Goal: Check status: Check status

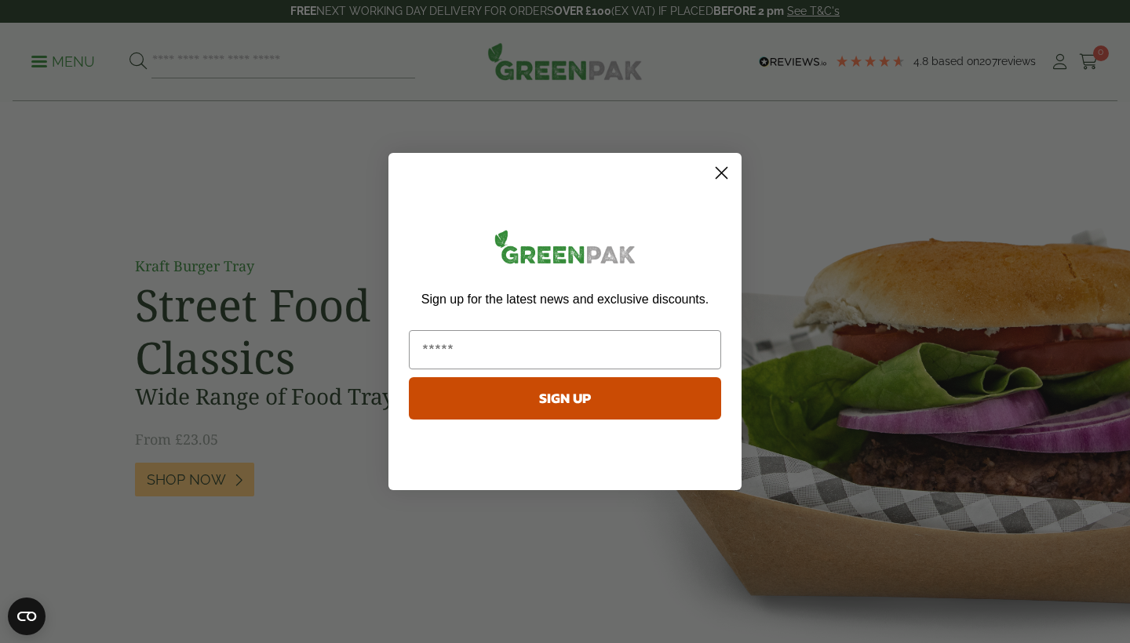
click at [1057, 58] on div "Close dialog Sign up for the latest news and exclusive discounts. SIGN UP ******" at bounding box center [565, 321] width 1130 height 643
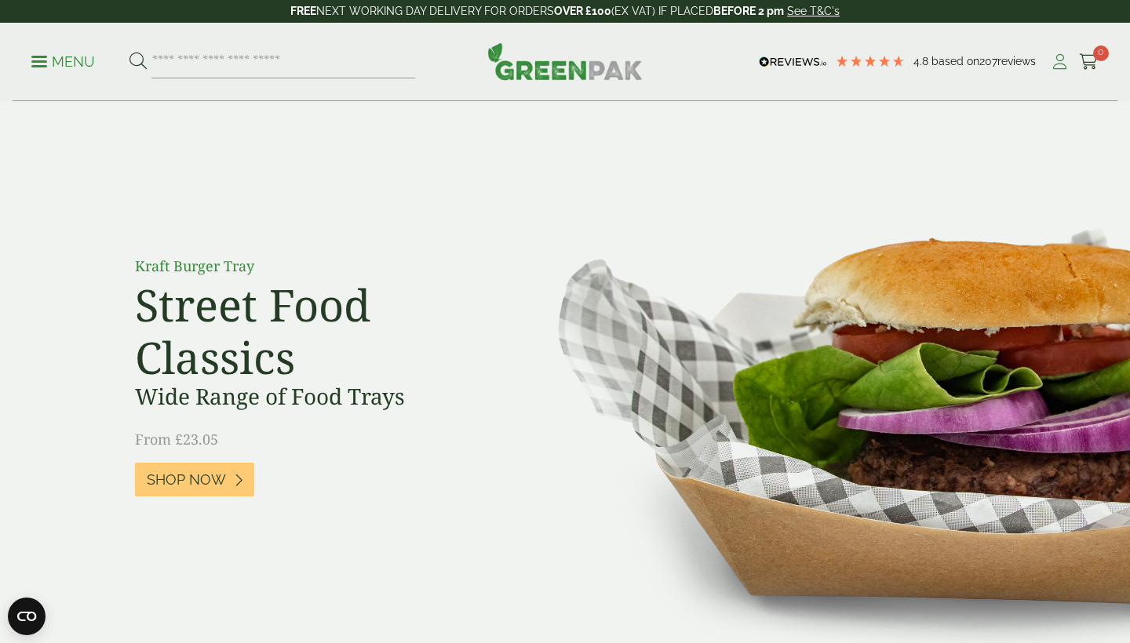
click at [1056, 60] on icon at bounding box center [1060, 62] width 20 height 16
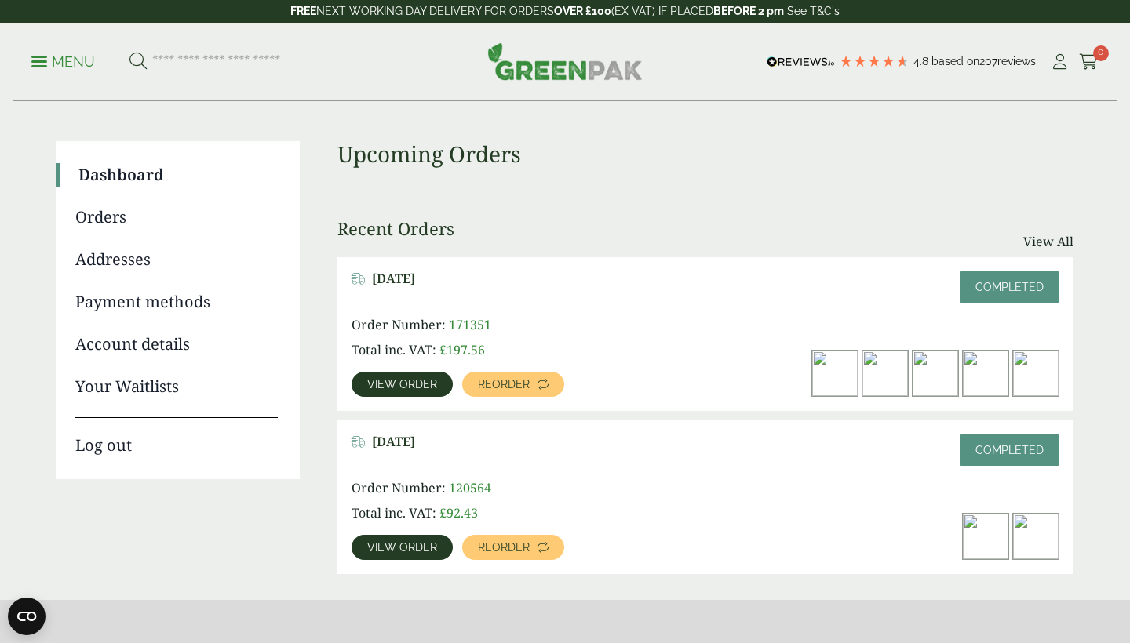
scroll to position [87, 0]
click at [409, 390] on link "View order" at bounding box center [401, 383] width 101 height 25
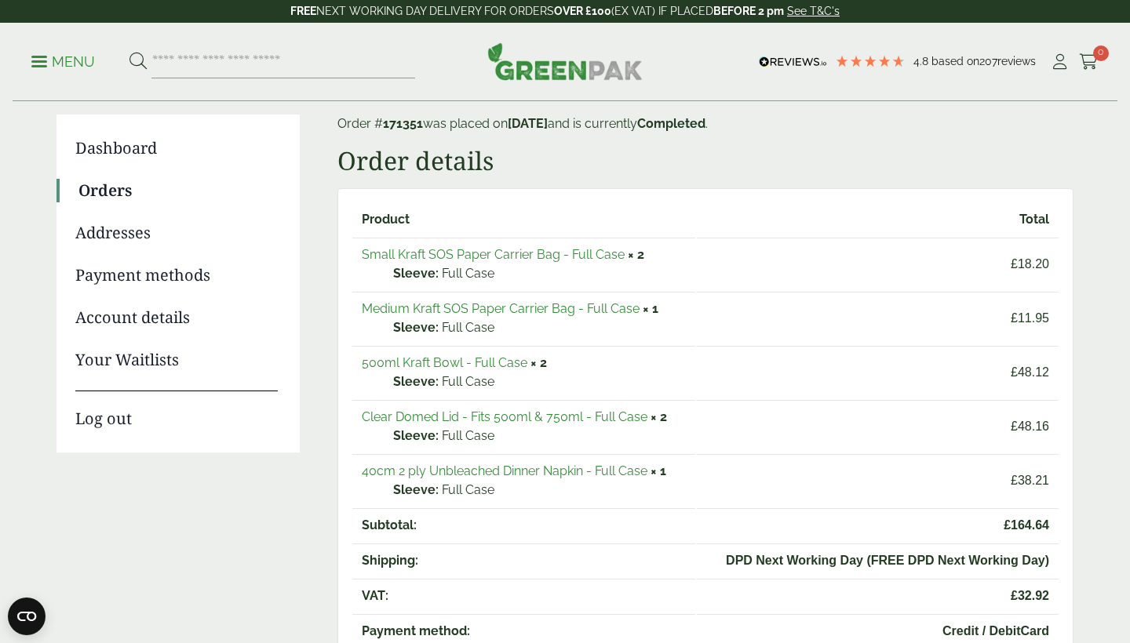
scroll to position [114, 0]
click at [495, 361] on link "500ml Kraft Bowl - Full Case" at bounding box center [445, 362] width 166 height 15
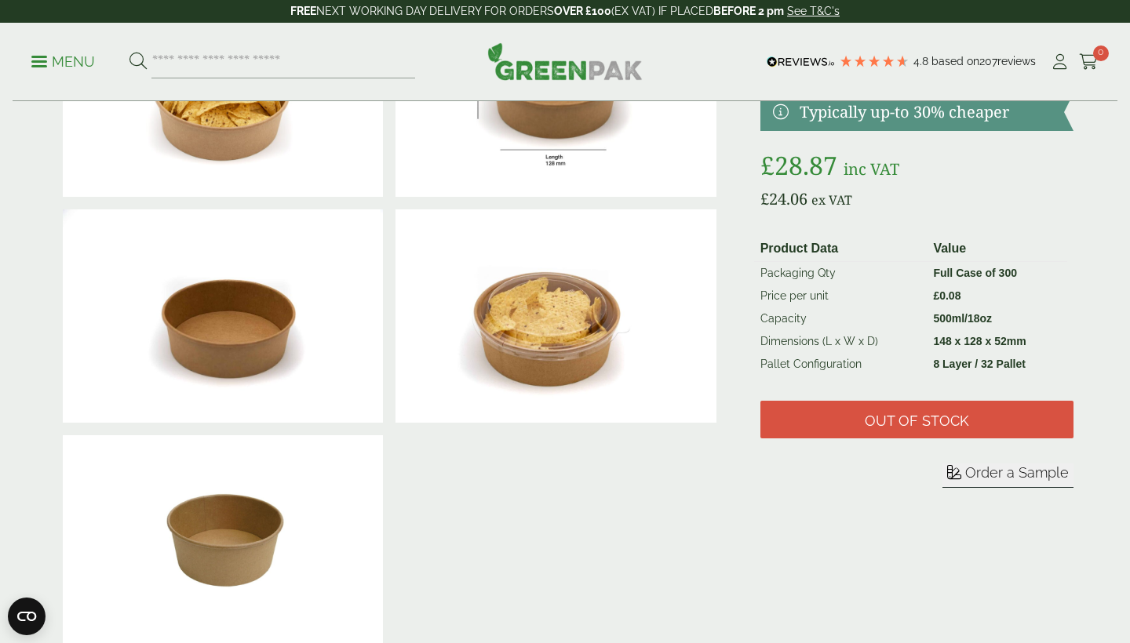
scroll to position [49, 0]
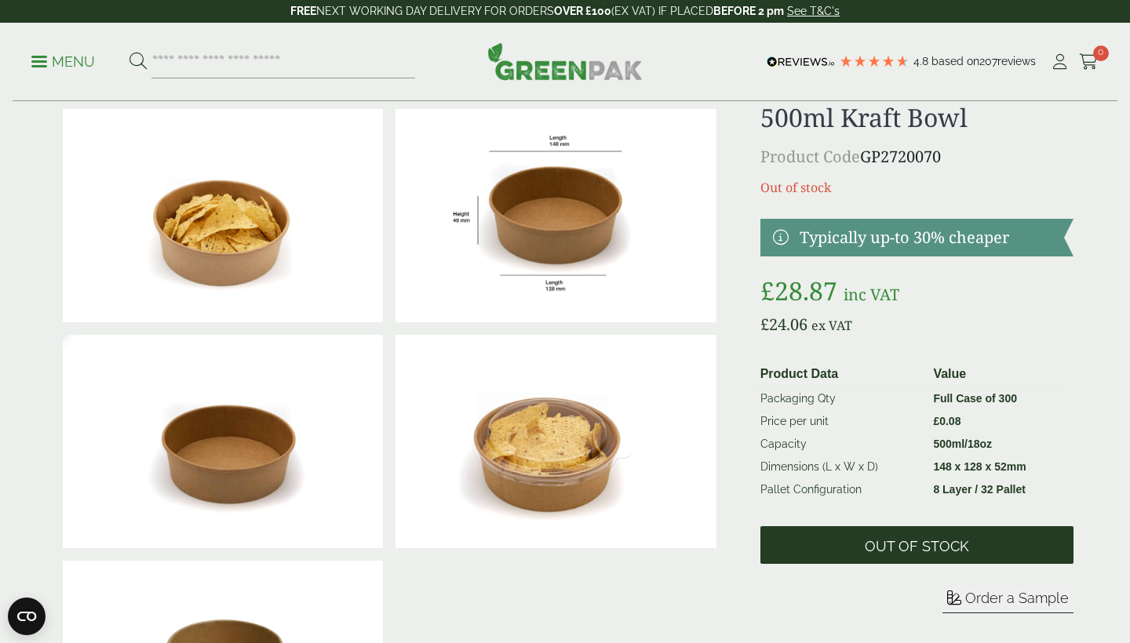
click at [906, 545] on span "Out of stock" at bounding box center [917, 546] width 104 height 17
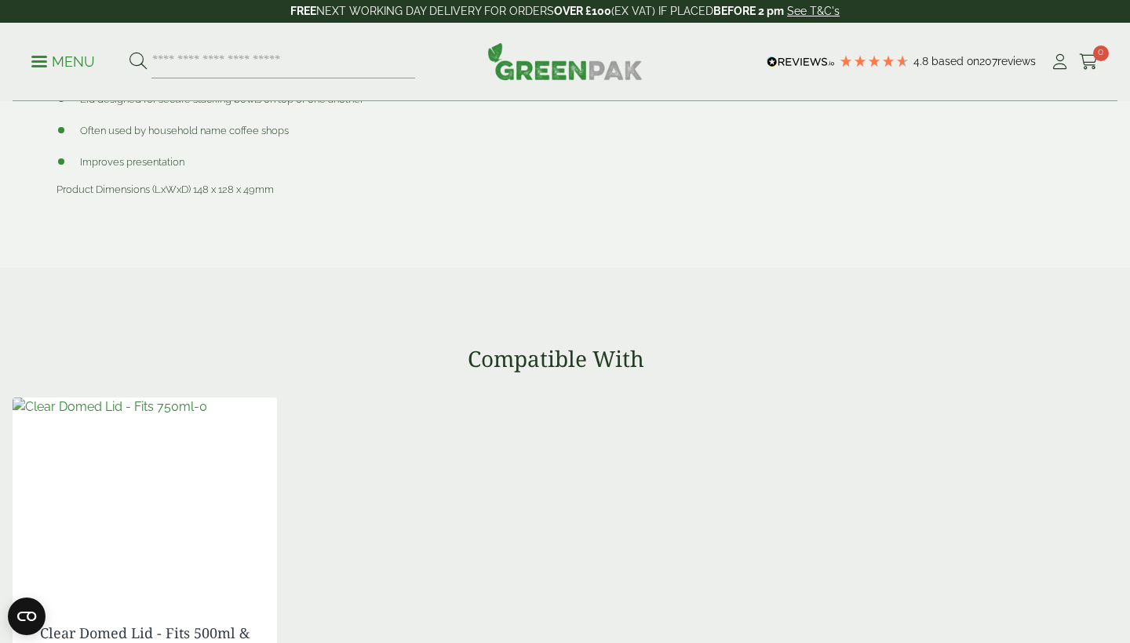
scroll to position [1131, 0]
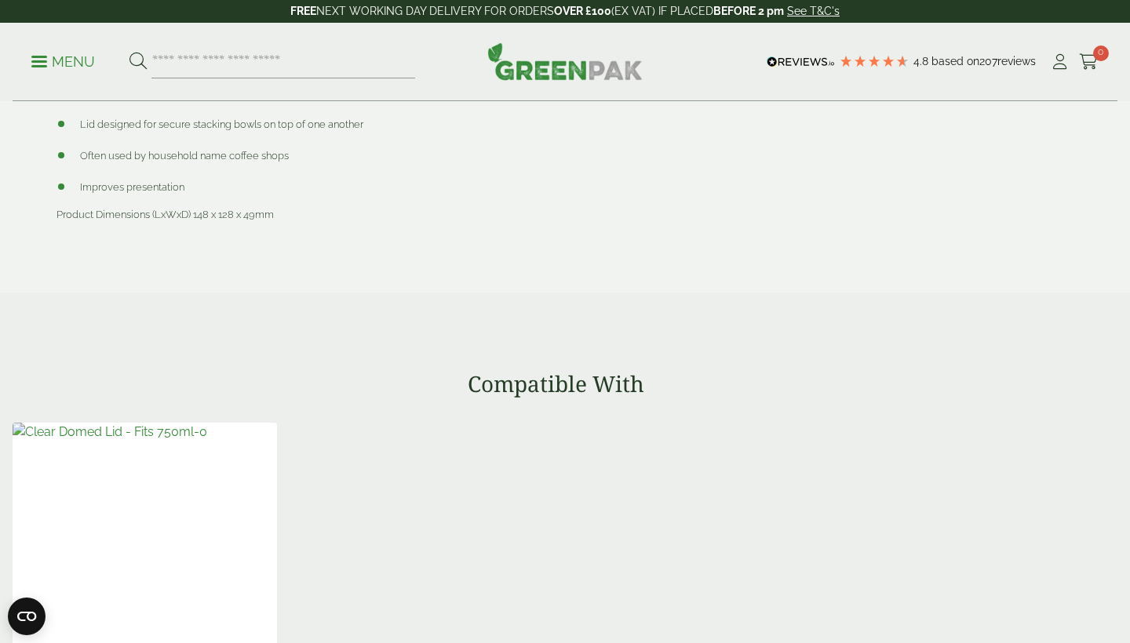
click at [186, 442] on img at bounding box center [110, 432] width 195 height 19
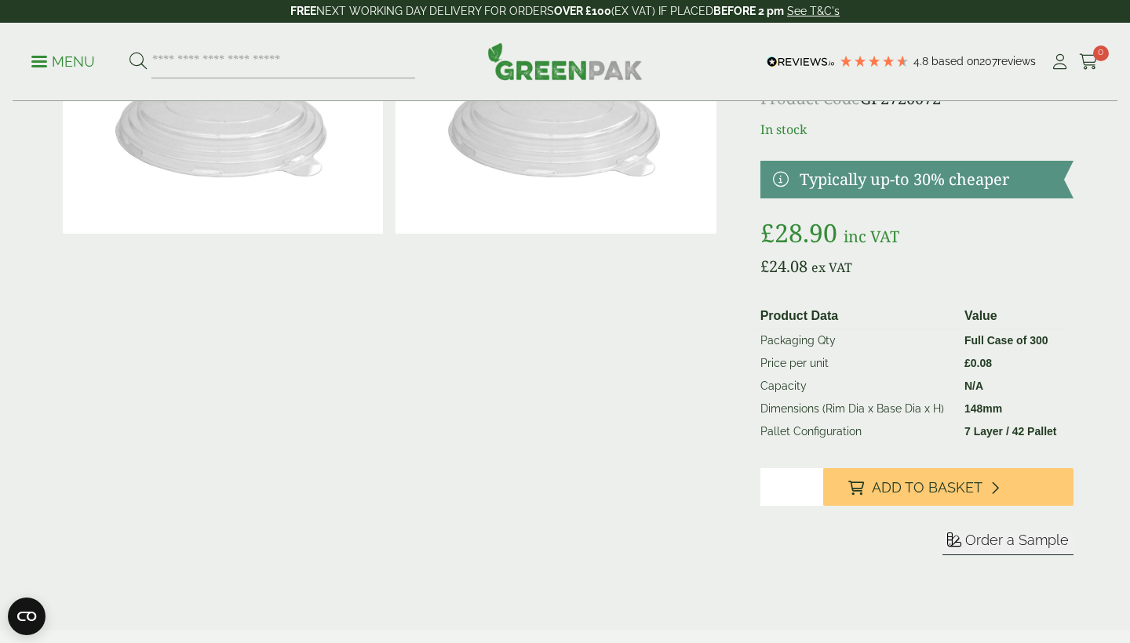
scroll to position [232, 0]
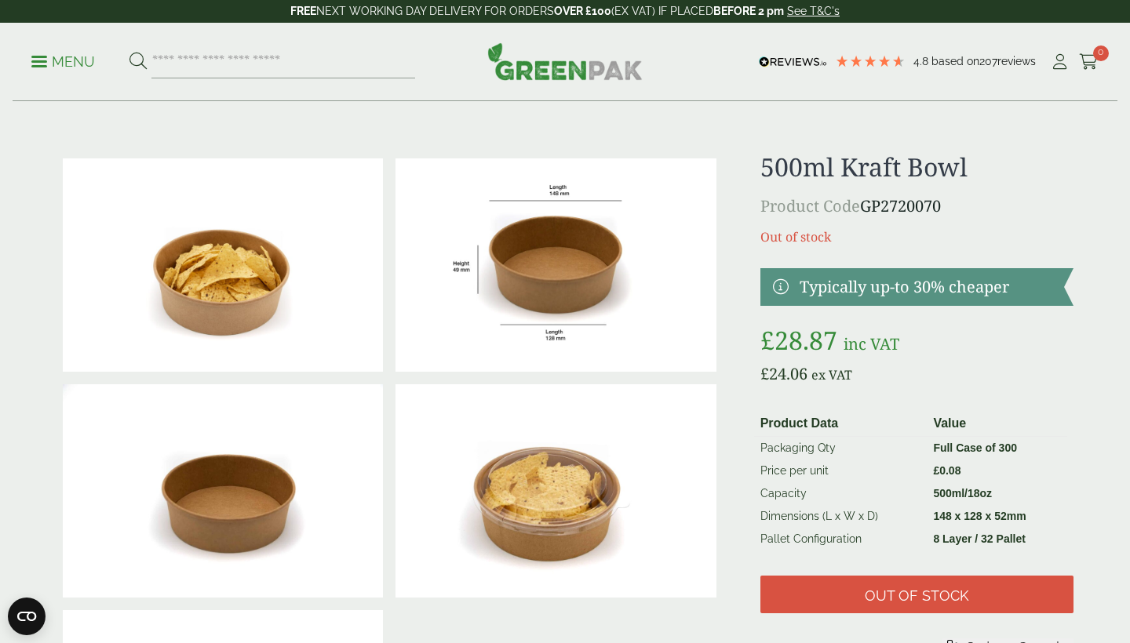
scroll to position [6, 0]
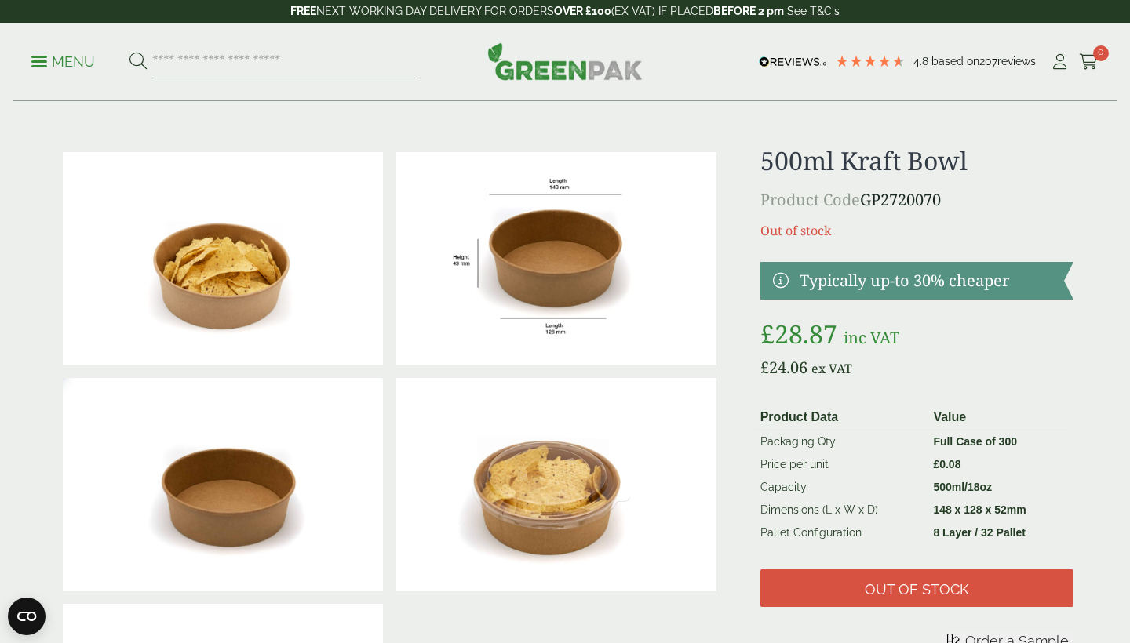
click at [821, 224] on p "Out of stock" at bounding box center [916, 230] width 313 height 19
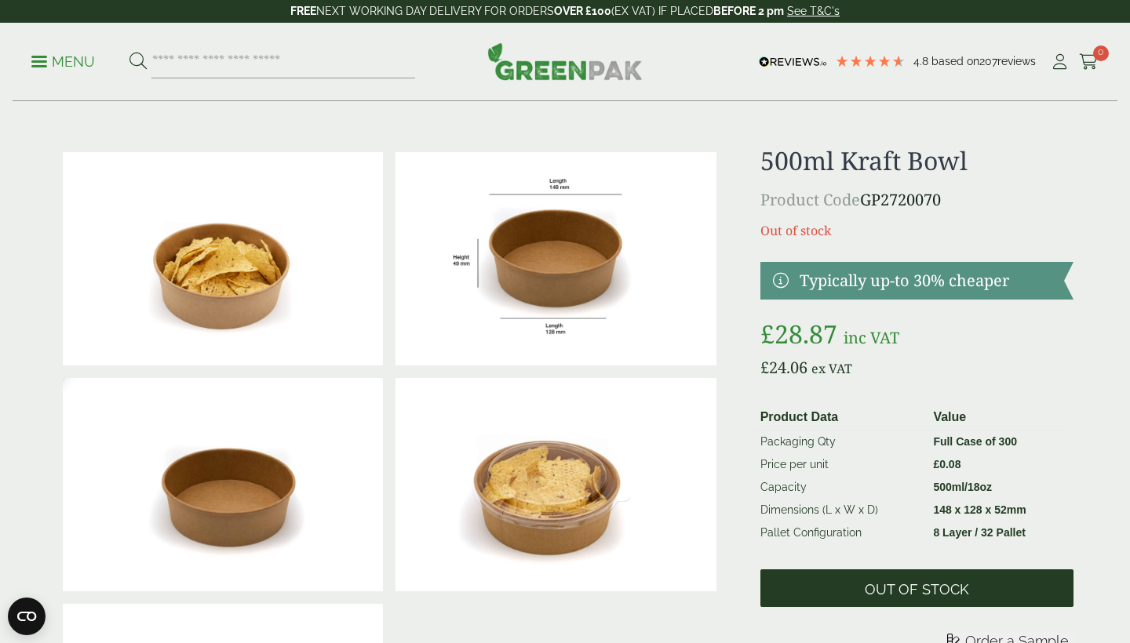
click at [873, 577] on span "Out of stock" at bounding box center [916, 589] width 313 height 38
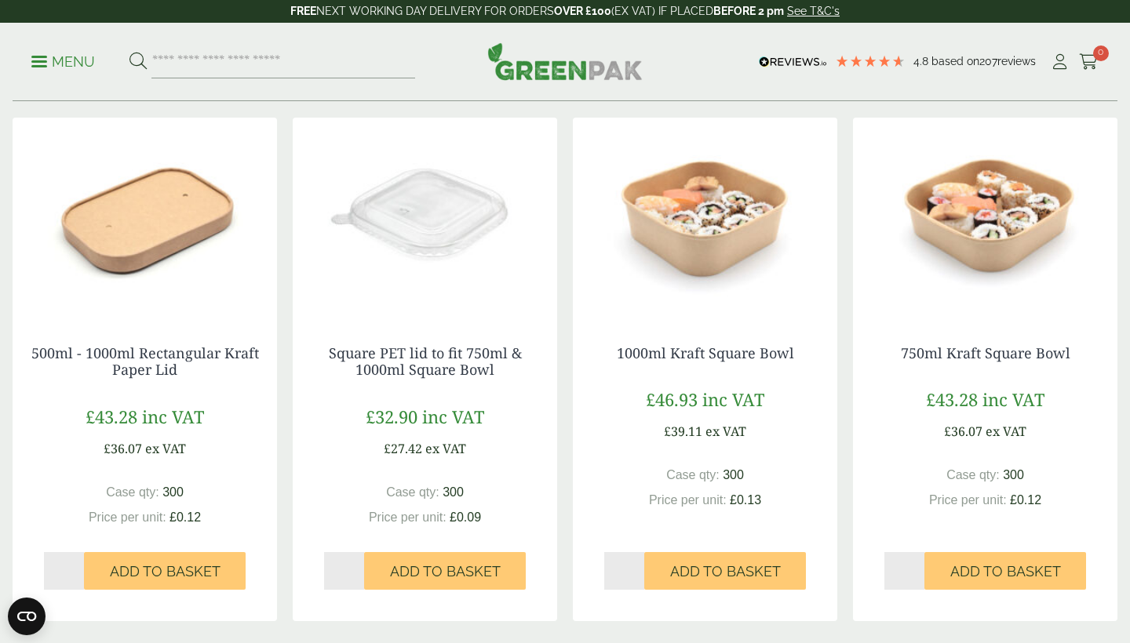
scroll to position [2264, 0]
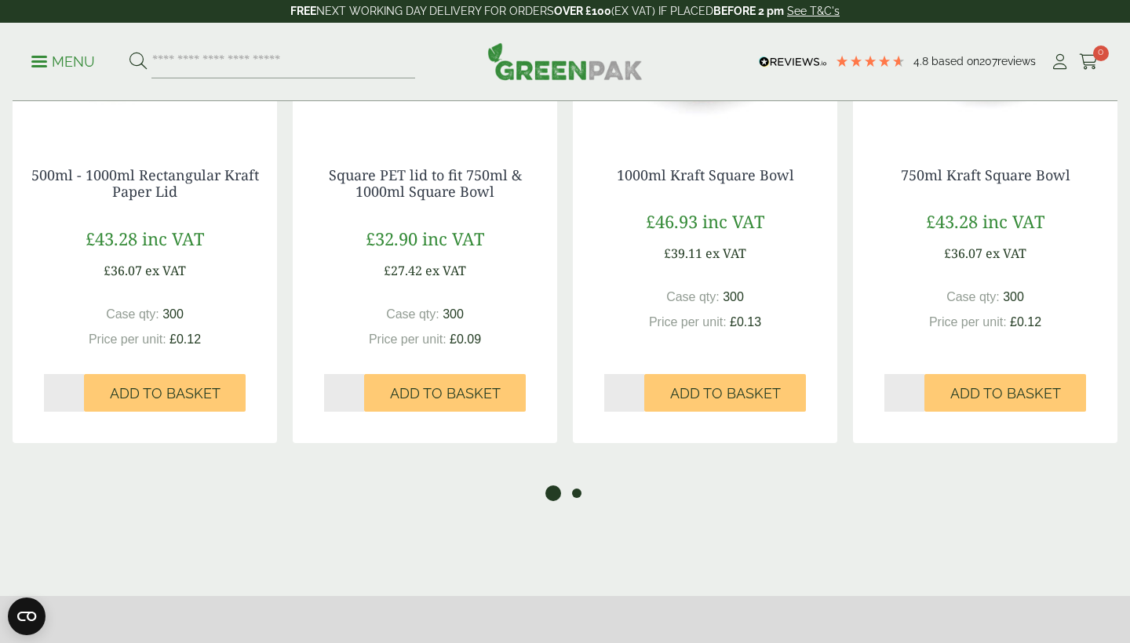
click at [577, 496] on button "2" at bounding box center [577, 494] width 16 height 16
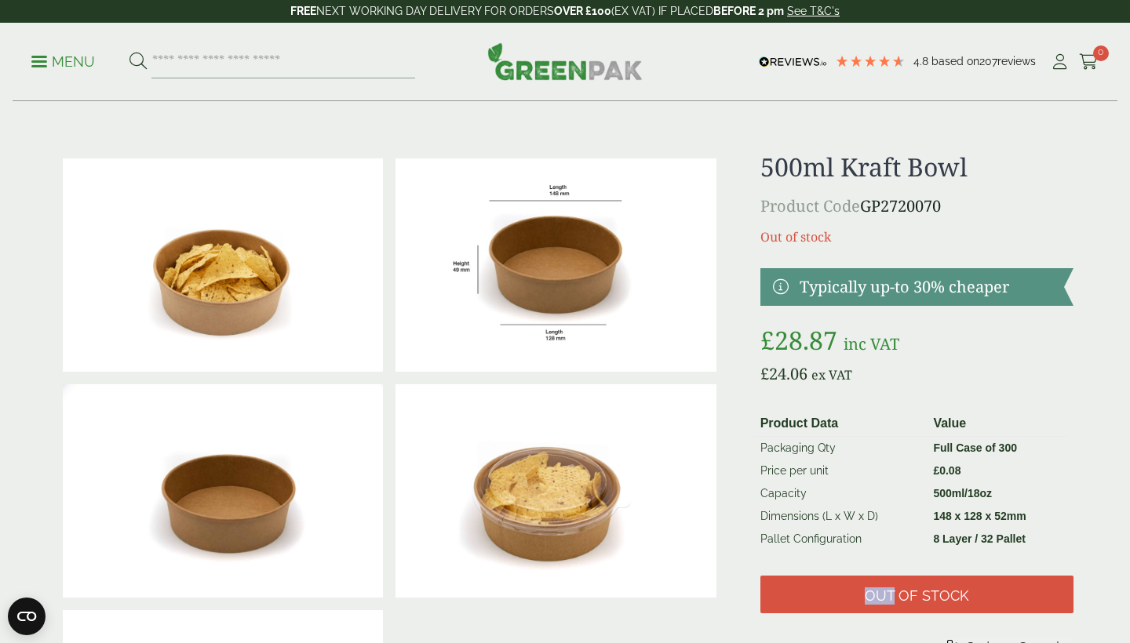
scroll to position [0, 0]
drag, startPoint x: 963, startPoint y: 216, endPoint x: 750, endPoint y: 155, distance: 221.2
click at [750, 155] on div at bounding box center [565, 491] width 1036 height 679
click at [814, 227] on div "500ml Kraft Bowl Product Code GP2720070 Out of stock Typically up-to 30% cheape…" at bounding box center [916, 491] width 313 height 679
drag, startPoint x: 761, startPoint y: 169, endPoint x: 977, endPoint y: 206, distance: 218.8
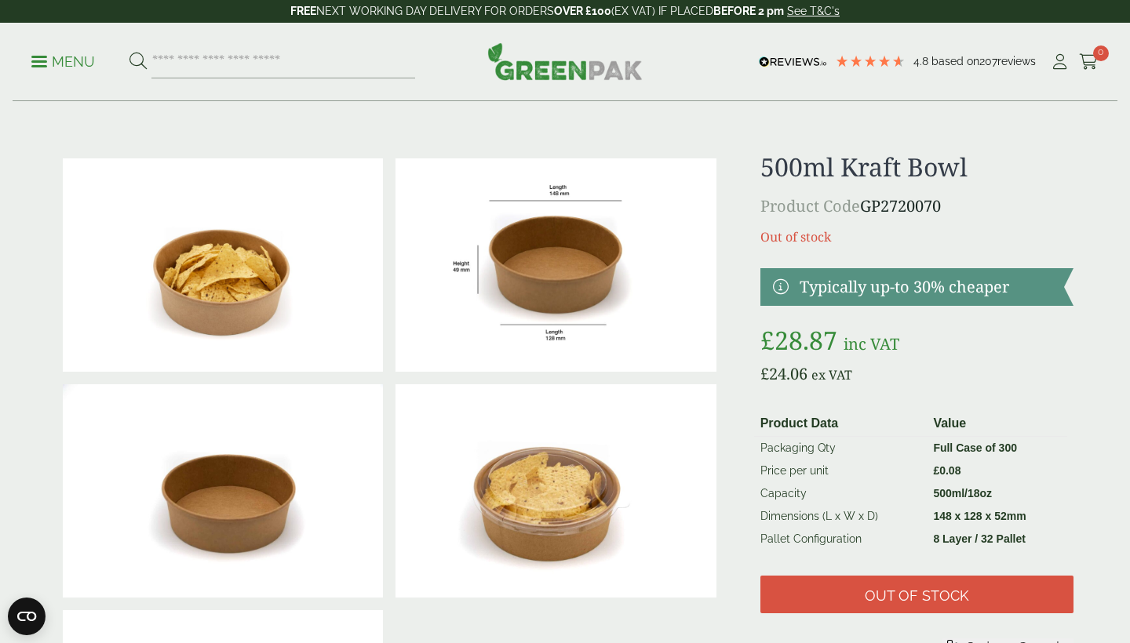
click at [977, 206] on div "500ml Kraft Bowl Product Code GP2720070 Out of stock Typically up-to 30% cheape…" at bounding box center [916, 491] width 313 height 679
copy div "500ml Kraft Bowl Product Code GP2720070"
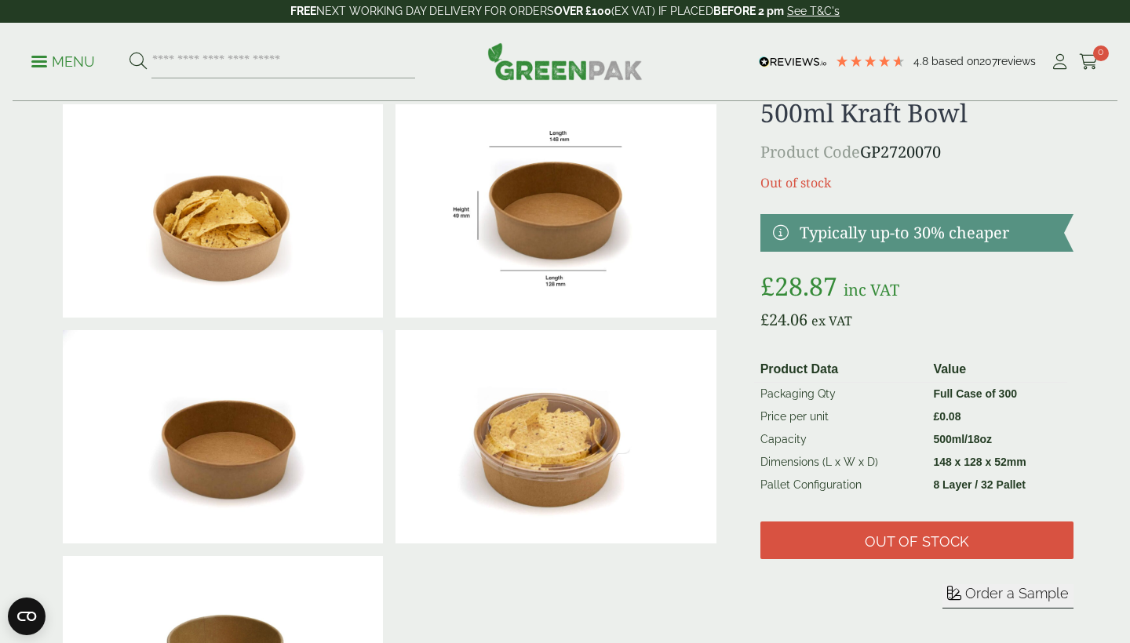
scroll to position [87, 0]
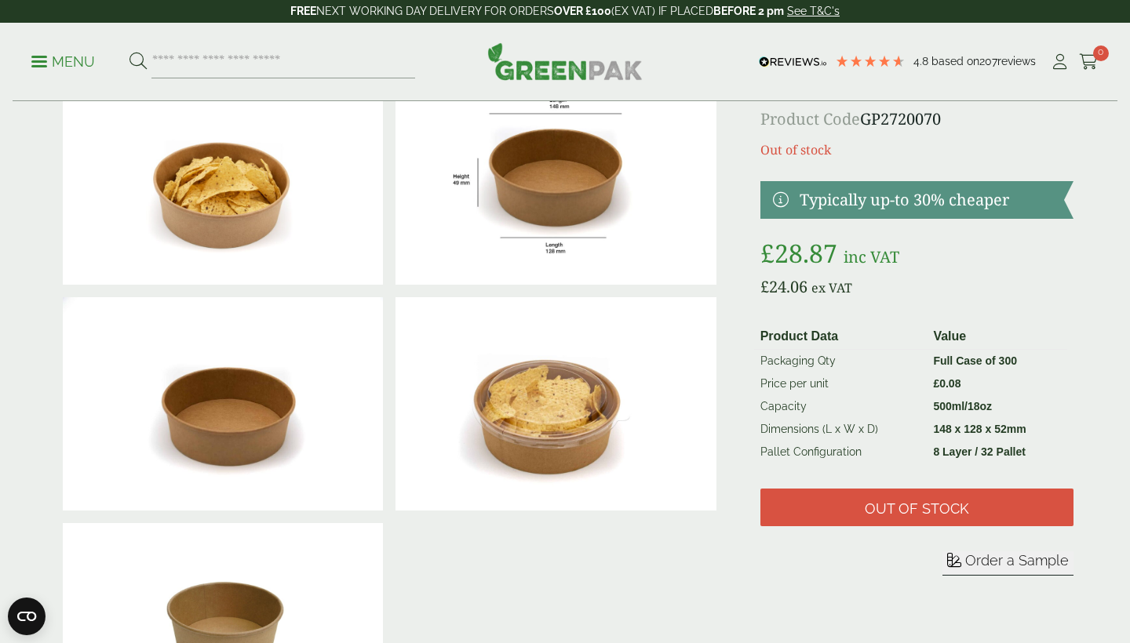
click at [916, 236] on p "£ 28.87 inc VAT" at bounding box center [916, 254] width 313 height 38
